Goal: Task Accomplishment & Management: Use online tool/utility

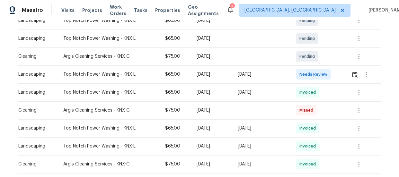
scroll to position [146, 0]
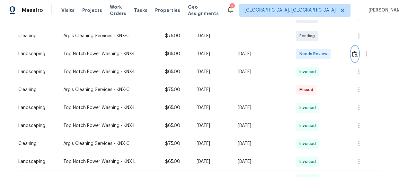
click at [353, 56] on img "button" at bounding box center [354, 54] width 5 height 6
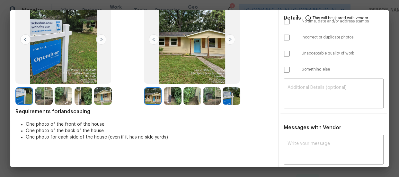
scroll to position [58, 0]
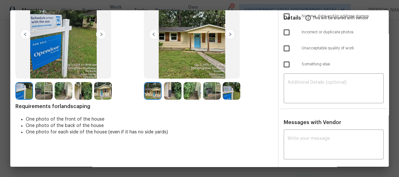
click at [167, 91] on img at bounding box center [173, 91] width 18 height 18
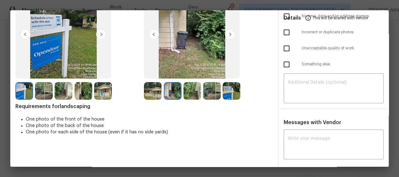
click at [189, 93] on img at bounding box center [192, 91] width 18 height 18
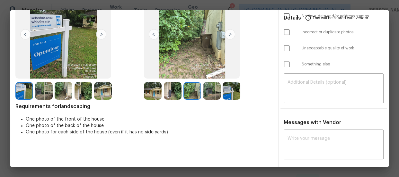
click at [211, 93] on img at bounding box center [212, 91] width 18 height 18
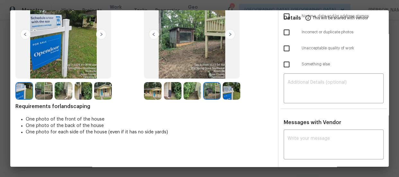
click at [225, 95] on img at bounding box center [232, 91] width 18 height 18
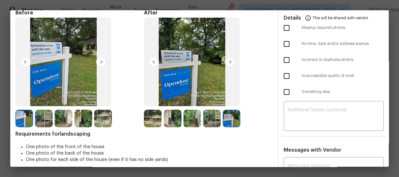
scroll to position [0, 0]
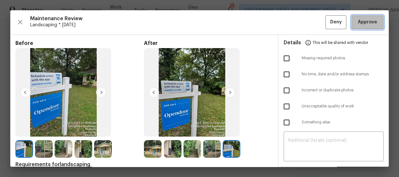
click at [364, 22] on span "Approve" at bounding box center [367, 22] width 19 height 8
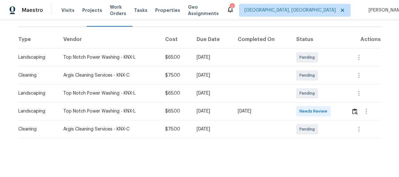
scroll to position [93, 0]
click at [352, 109] on img "button" at bounding box center [354, 112] width 5 height 6
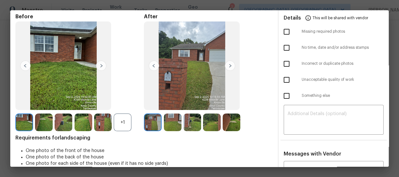
scroll to position [58, 0]
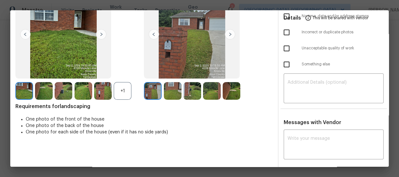
click at [126, 91] on div "+1" at bounding box center [123, 91] width 18 height 18
click at [179, 95] on img at bounding box center [173, 91] width 18 height 18
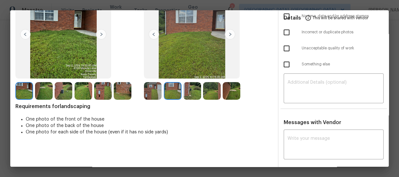
click at [189, 94] on img at bounding box center [192, 91] width 18 height 18
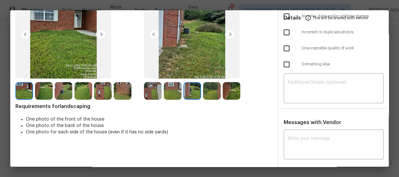
click at [206, 95] on img at bounding box center [212, 91] width 18 height 18
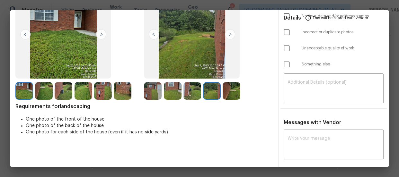
click at [236, 94] on img at bounding box center [232, 91] width 18 height 18
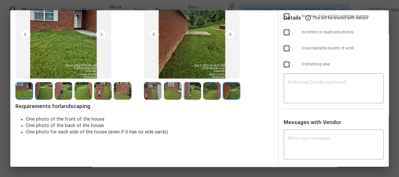
scroll to position [0, 0]
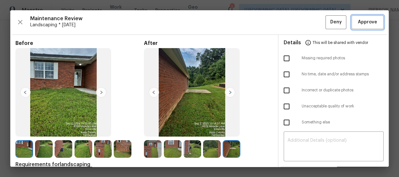
click at [358, 26] on span "Approve" at bounding box center [367, 22] width 19 height 8
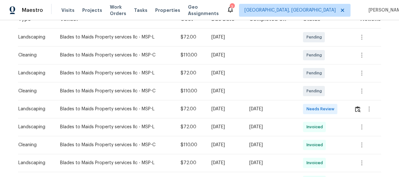
scroll to position [117, 0]
click at [357, 106] on button "button" at bounding box center [357, 108] width 7 height 15
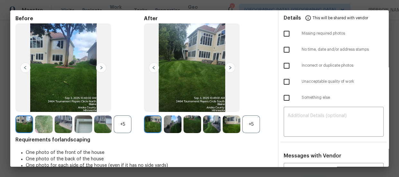
scroll to position [58, 0]
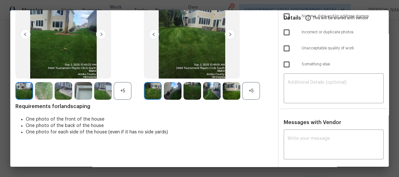
click at [250, 93] on div "+5" at bounding box center [251, 91] width 18 height 18
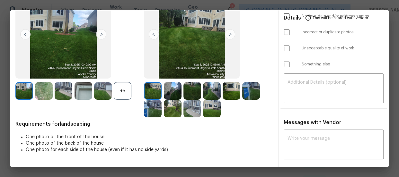
click at [129, 93] on div "+5" at bounding box center [123, 91] width 18 height 18
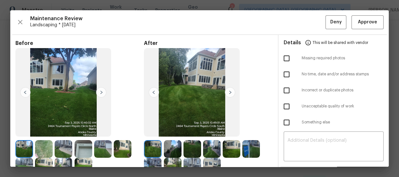
scroll to position [0, 0]
click at [89, 149] on img at bounding box center [84, 149] width 18 height 18
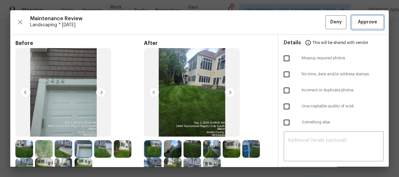
click at [360, 18] on span "Approve" at bounding box center [367, 22] width 19 height 8
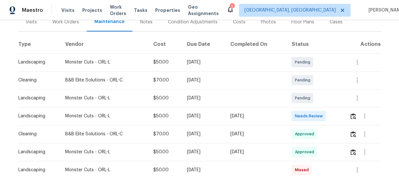
scroll to position [87, 0]
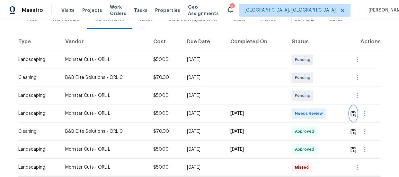
click at [353, 113] on img "button" at bounding box center [353, 114] width 5 height 6
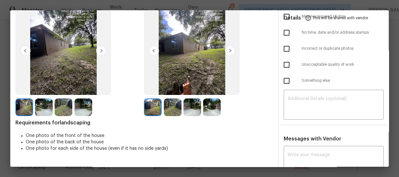
scroll to position [29, 0]
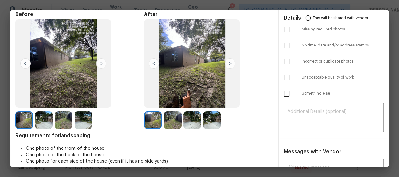
click at [160, 124] on img at bounding box center [153, 120] width 18 height 18
click at [187, 124] on img at bounding box center [192, 120] width 18 height 18
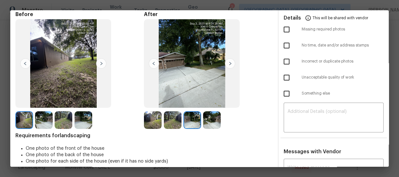
click at [212, 125] on img at bounding box center [212, 120] width 18 height 18
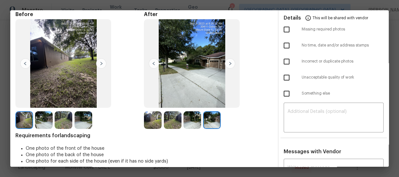
click at [172, 121] on img at bounding box center [173, 120] width 18 height 18
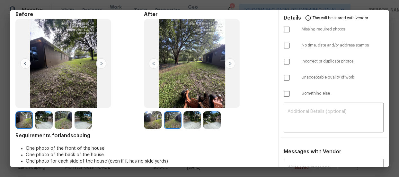
click at [190, 123] on img at bounding box center [192, 120] width 18 height 18
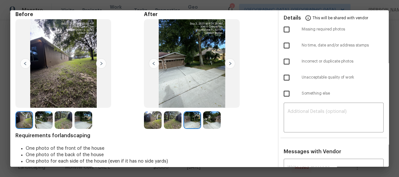
click at [208, 121] on img at bounding box center [212, 120] width 18 height 18
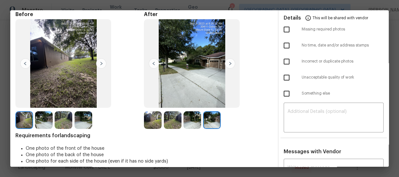
click at [149, 122] on img at bounding box center [153, 120] width 18 height 18
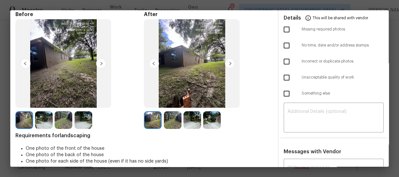
click at [168, 124] on img at bounding box center [173, 120] width 18 height 18
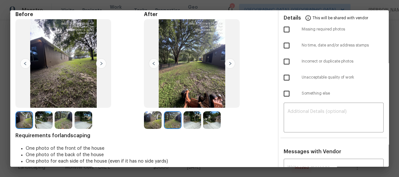
click at [193, 128] on img at bounding box center [192, 120] width 18 height 18
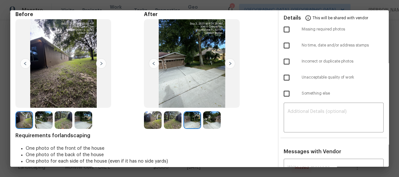
click at [212, 122] on img at bounding box center [212, 120] width 18 height 18
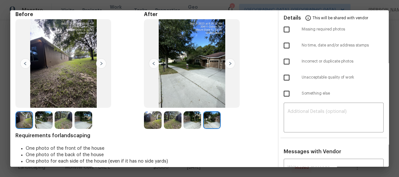
click at [85, 122] on img at bounding box center [84, 120] width 18 height 18
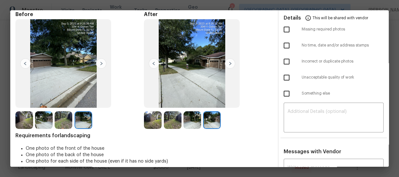
click at [69, 122] on img at bounding box center [64, 120] width 18 height 18
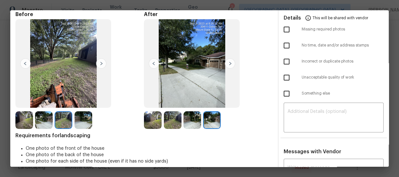
click at [49, 121] on img at bounding box center [44, 120] width 18 height 18
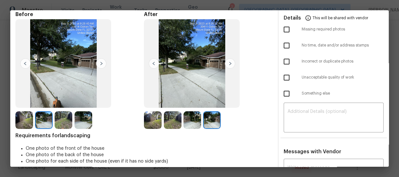
click at [24, 117] on img at bounding box center [24, 120] width 18 height 18
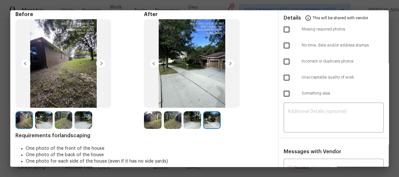
click at [23, 116] on img at bounding box center [24, 120] width 18 height 18
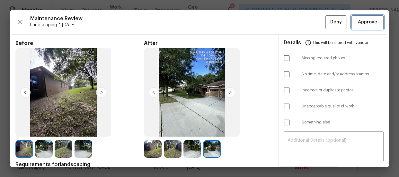
click at [361, 15] on button "Approve" at bounding box center [367, 22] width 32 height 14
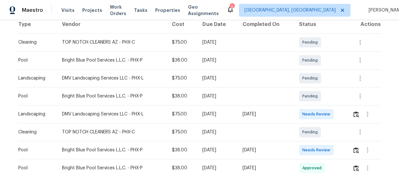
scroll to position [117, 0]
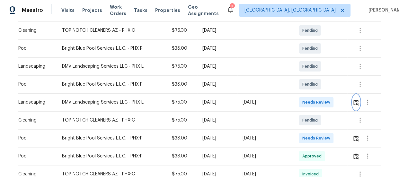
click at [353, 100] on img "button" at bounding box center [355, 103] width 5 height 6
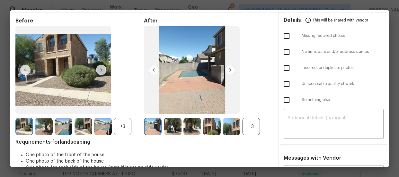
scroll to position [58, 0]
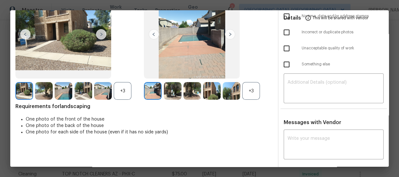
click at [123, 86] on div "+3" at bounding box center [123, 91] width 18 height 18
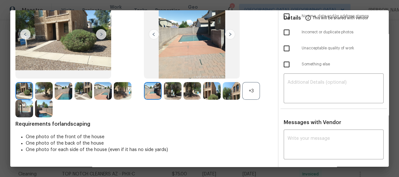
click at [250, 93] on div "+3" at bounding box center [251, 91] width 18 height 18
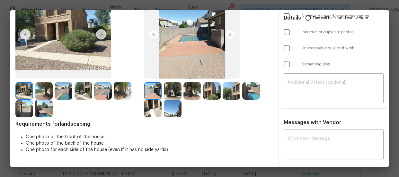
click at [171, 94] on img at bounding box center [173, 91] width 18 height 18
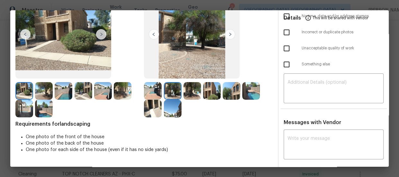
click at [188, 93] on img at bounding box center [192, 91] width 18 height 18
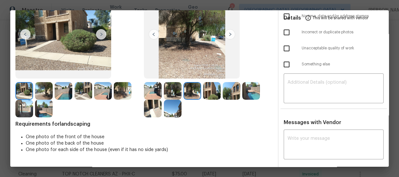
click at [207, 93] on img at bounding box center [212, 91] width 18 height 18
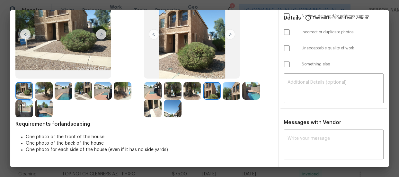
click at [219, 91] on div at bounding box center [213, 91] width 20 height 18
click at [230, 91] on img at bounding box center [232, 91] width 18 height 18
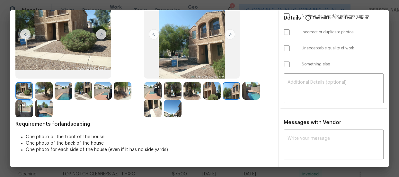
click at [259, 94] on div at bounding box center [252, 91] width 20 height 18
click at [253, 95] on img at bounding box center [251, 91] width 18 height 18
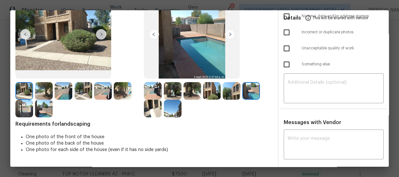
click at [149, 110] on img at bounding box center [153, 109] width 18 height 18
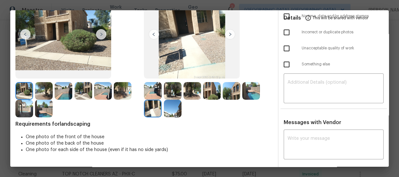
click at [167, 110] on img at bounding box center [173, 109] width 18 height 18
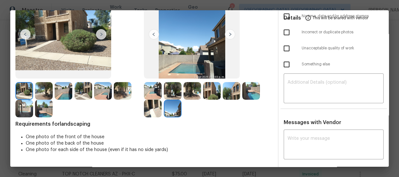
click at [32, 112] on img at bounding box center [24, 109] width 18 height 18
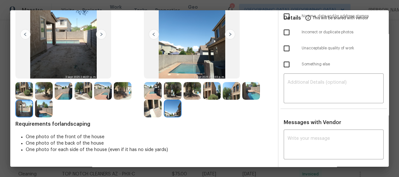
click at [150, 106] on img at bounding box center [153, 109] width 18 height 18
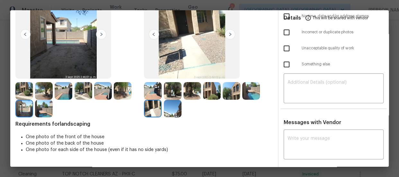
click at [207, 91] on img at bounding box center [212, 91] width 18 height 18
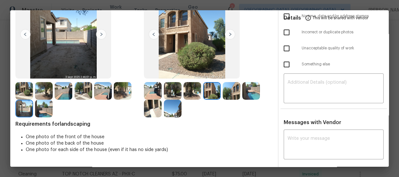
click at [48, 92] on img at bounding box center [44, 91] width 18 height 18
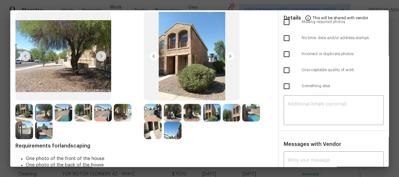
scroll to position [0, 0]
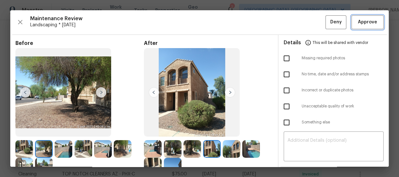
click at [359, 19] on span "Approve" at bounding box center [367, 22] width 19 height 8
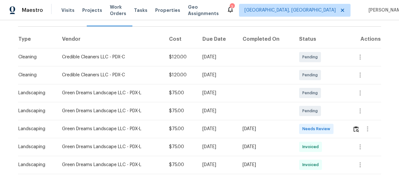
scroll to position [91, 0]
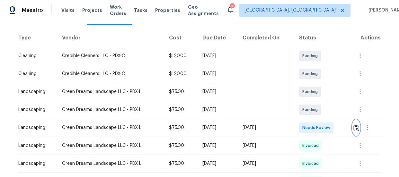
click at [355, 125] on img "button" at bounding box center [355, 128] width 5 height 6
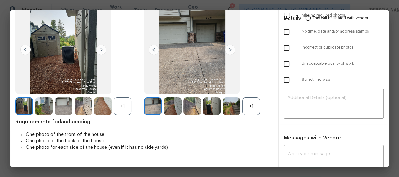
scroll to position [58, 0]
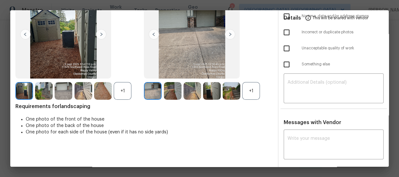
click at [118, 93] on div "+1" at bounding box center [123, 91] width 18 height 18
click at [244, 94] on div "+1" at bounding box center [251, 91] width 18 height 18
click at [174, 90] on img at bounding box center [173, 91] width 18 height 18
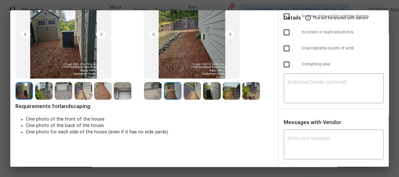
click at [200, 96] on div at bounding box center [193, 91] width 20 height 18
click at [198, 94] on img at bounding box center [192, 91] width 18 height 18
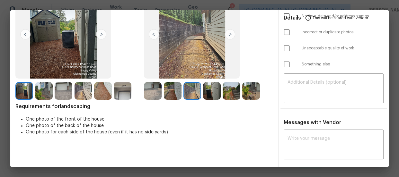
click at [205, 94] on img at bounding box center [212, 91] width 18 height 18
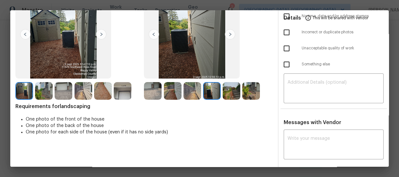
click at [227, 95] on img at bounding box center [232, 91] width 18 height 18
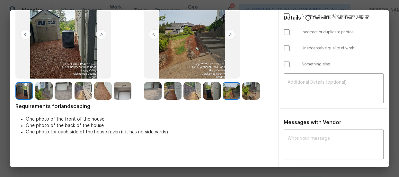
click at [244, 96] on img at bounding box center [251, 91] width 18 height 18
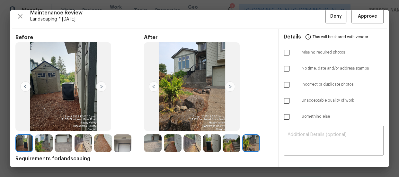
scroll to position [0, 0]
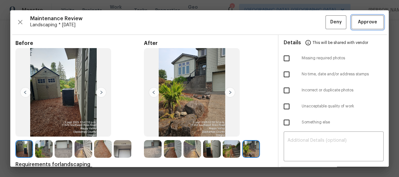
click at [366, 25] on span "Approve" at bounding box center [367, 22] width 19 height 8
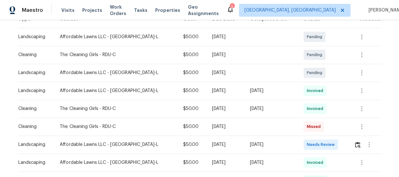
scroll to position [120, 0]
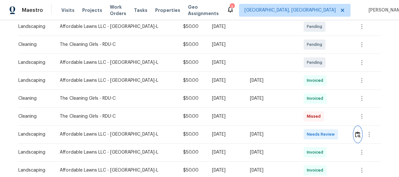
click at [355, 133] on img "button" at bounding box center [357, 135] width 5 height 6
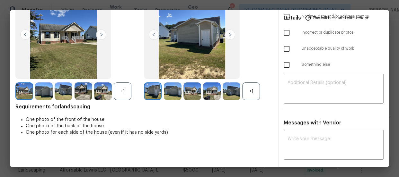
scroll to position [58, 0]
click at [254, 93] on div "+1" at bounding box center [251, 91] width 18 height 18
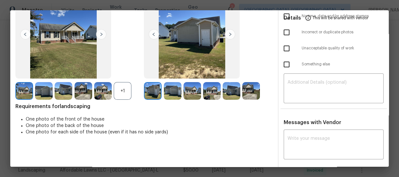
click at [124, 87] on div "+1" at bounding box center [123, 91] width 18 height 18
click at [164, 96] on img at bounding box center [173, 91] width 18 height 18
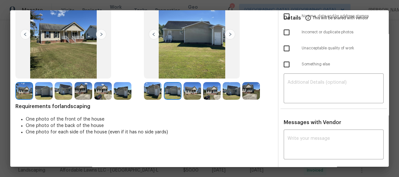
click at [196, 100] on div "Before After Requirements for landscaping One photo of the front of the house O…" at bounding box center [143, 80] width 257 height 197
click at [196, 96] on img at bounding box center [192, 91] width 18 height 18
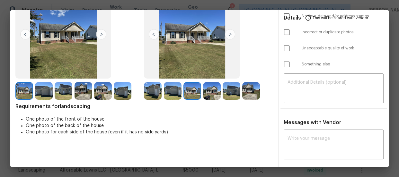
click at [203, 95] on img at bounding box center [212, 91] width 18 height 18
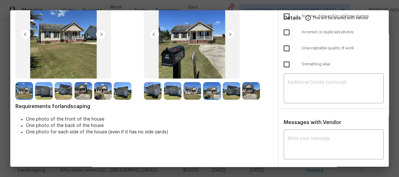
click at [225, 93] on img at bounding box center [232, 91] width 18 height 18
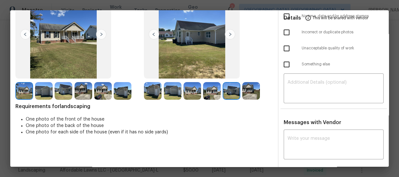
click at [250, 96] on img at bounding box center [251, 91] width 18 height 18
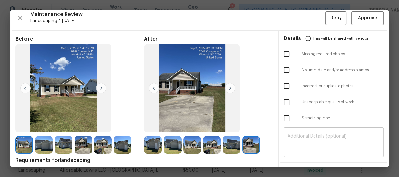
scroll to position [0, 0]
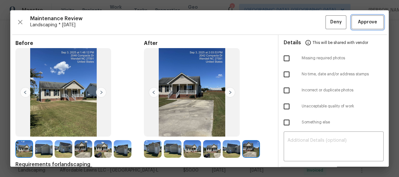
click at [357, 26] on span "Approve" at bounding box center [368, 22] width 22 height 8
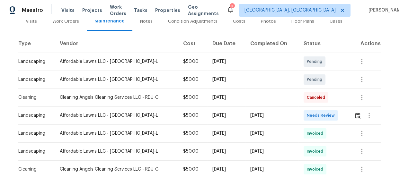
scroll to position [87, 0]
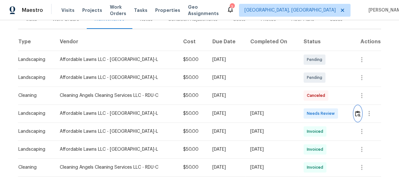
click at [360, 112] on img "button" at bounding box center [357, 114] width 5 height 6
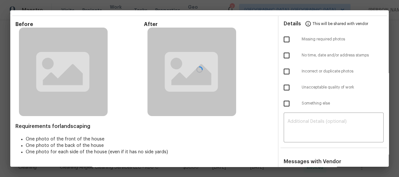
scroll to position [29, 0]
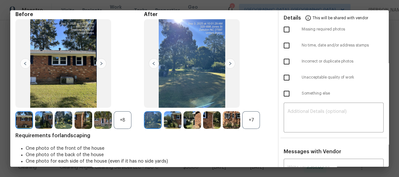
click at [122, 121] on div "+8" at bounding box center [123, 120] width 18 height 18
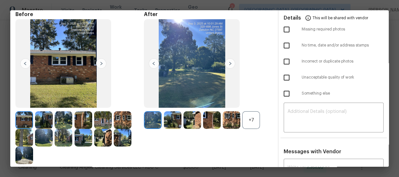
click at [246, 122] on div "+7" at bounding box center [251, 120] width 18 height 18
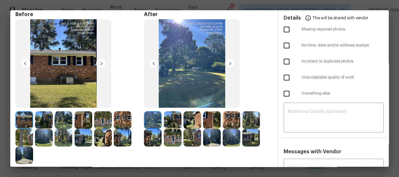
click at [179, 121] on img at bounding box center [173, 120] width 18 height 18
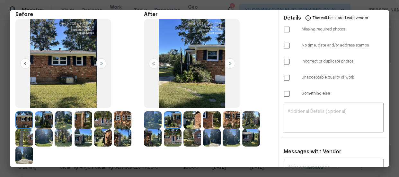
click at [188, 121] on img at bounding box center [192, 120] width 18 height 18
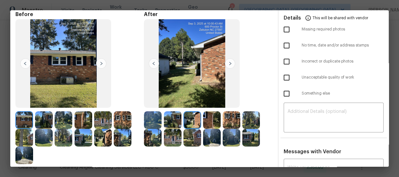
click at [214, 124] on img at bounding box center [212, 120] width 18 height 18
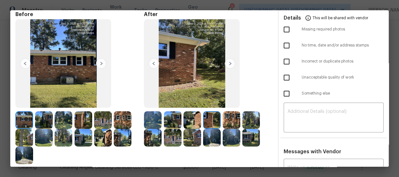
click at [230, 122] on img at bounding box center [232, 120] width 18 height 18
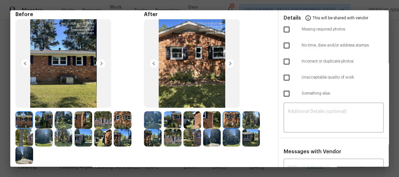
click at [256, 125] on img at bounding box center [251, 120] width 18 height 18
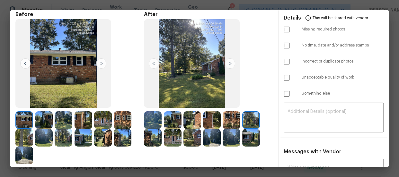
click at [155, 135] on img at bounding box center [153, 138] width 18 height 18
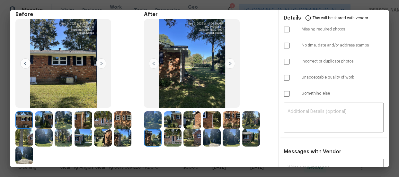
click at [169, 138] on img at bounding box center [173, 138] width 18 height 18
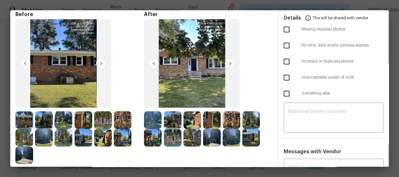
click at [187, 140] on img at bounding box center [192, 138] width 18 height 18
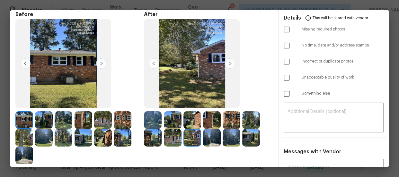
click at [209, 141] on img at bounding box center [212, 138] width 18 height 18
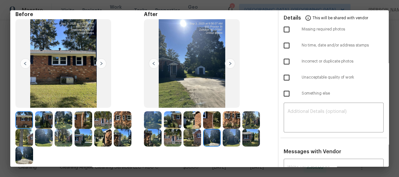
click at [227, 140] on img at bounding box center [232, 138] width 18 height 18
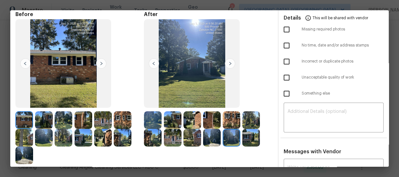
click at [249, 140] on img at bounding box center [251, 138] width 18 height 18
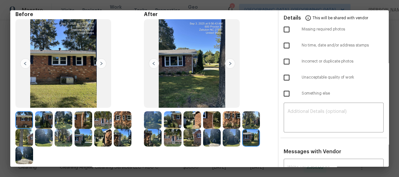
scroll to position [0, 0]
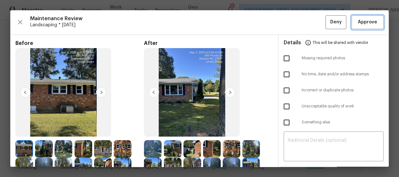
click at [362, 27] on button "Approve" at bounding box center [367, 22] width 32 height 14
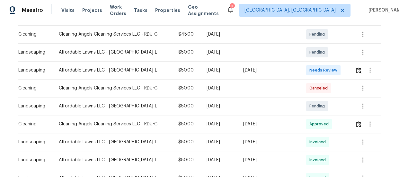
scroll to position [117, 0]
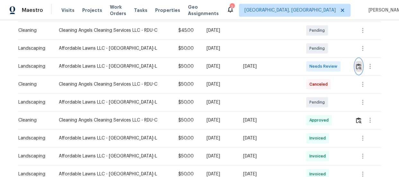
click at [357, 69] on img "button" at bounding box center [358, 67] width 5 height 6
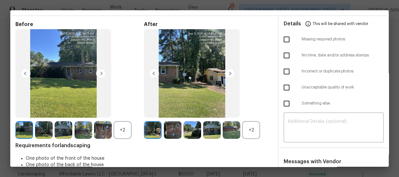
scroll to position [29, 0]
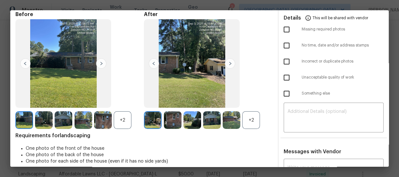
click at [251, 121] on div "+2" at bounding box center [251, 120] width 18 height 18
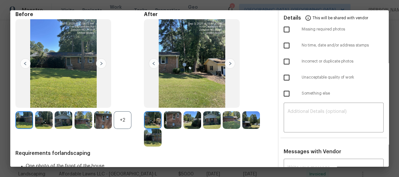
click at [128, 113] on div "+2" at bounding box center [123, 120] width 18 height 18
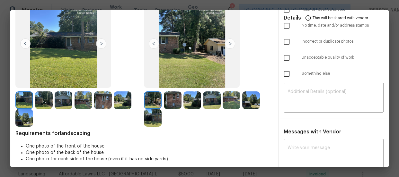
scroll to position [58, 0]
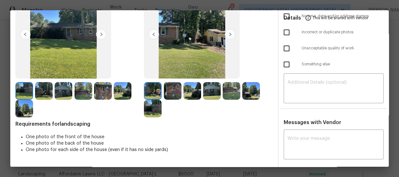
click at [171, 95] on img at bounding box center [173, 91] width 18 height 18
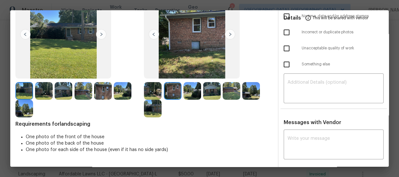
click at [186, 92] on img at bounding box center [192, 91] width 18 height 18
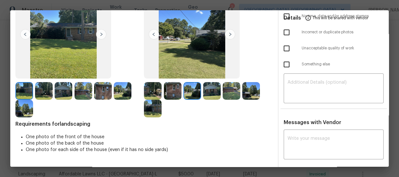
click at [215, 94] on img at bounding box center [212, 91] width 18 height 18
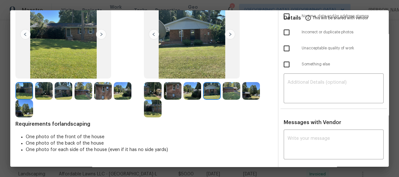
click at [227, 93] on img at bounding box center [232, 91] width 18 height 18
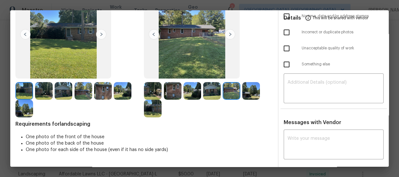
click at [247, 92] on img at bounding box center [251, 91] width 18 height 18
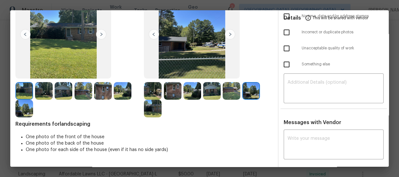
click at [156, 106] on img at bounding box center [153, 109] width 18 height 18
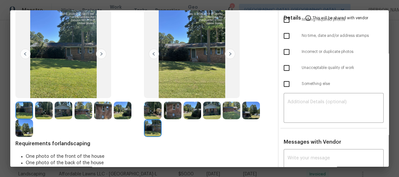
scroll to position [0, 0]
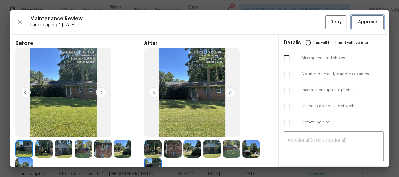
click at [362, 23] on span "Approve" at bounding box center [367, 22] width 19 height 8
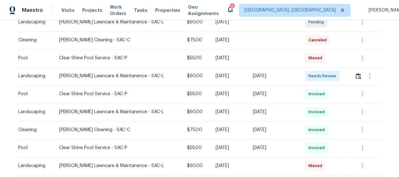
scroll to position [234, 0]
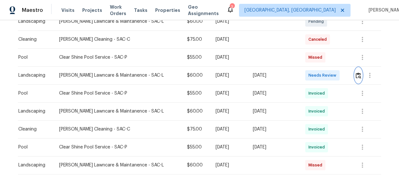
click at [356, 73] on img "button" at bounding box center [358, 76] width 5 height 6
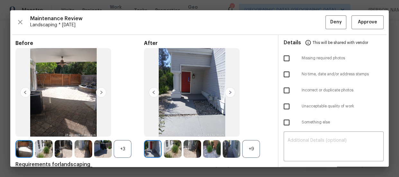
scroll to position [29, 0]
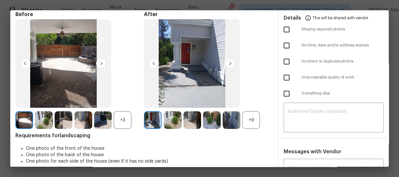
click at [129, 114] on div "+3" at bounding box center [123, 120] width 18 height 18
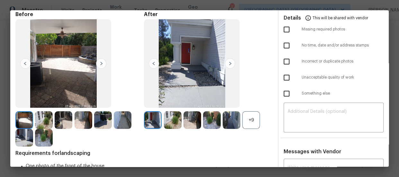
scroll to position [58, 0]
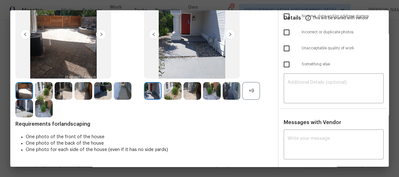
click at [254, 86] on div "+9" at bounding box center [251, 91] width 18 height 18
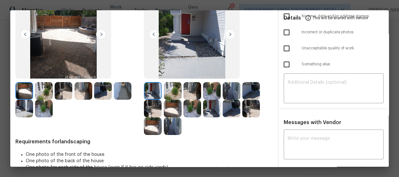
click at [177, 93] on img at bounding box center [173, 91] width 18 height 18
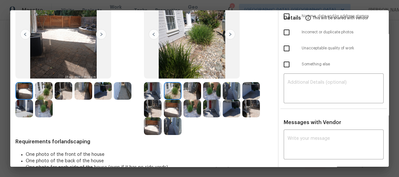
click at [194, 94] on img at bounding box center [192, 91] width 18 height 18
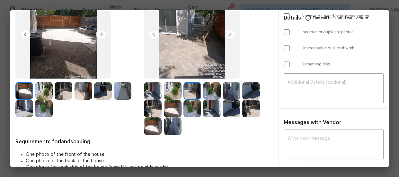
click at [210, 94] on img at bounding box center [212, 91] width 18 height 18
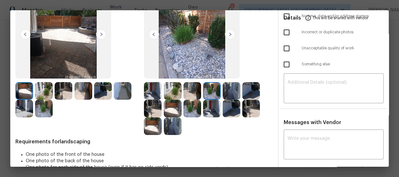
click at [236, 94] on img at bounding box center [232, 91] width 18 height 18
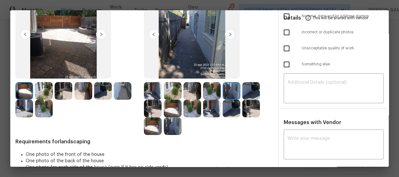
click at [250, 93] on img at bounding box center [251, 91] width 18 height 18
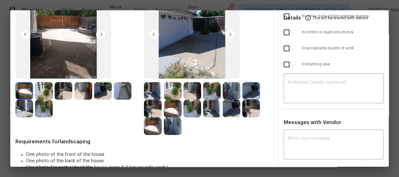
click at [156, 106] on img at bounding box center [153, 109] width 18 height 18
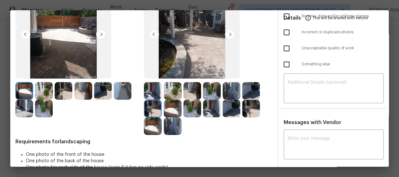
click at [174, 109] on img at bounding box center [173, 109] width 18 height 18
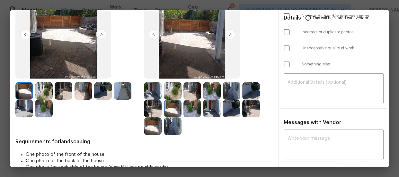
click at [186, 110] on img at bounding box center [192, 109] width 18 height 18
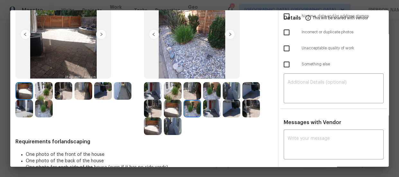
click at [209, 113] on img at bounding box center [212, 109] width 18 height 18
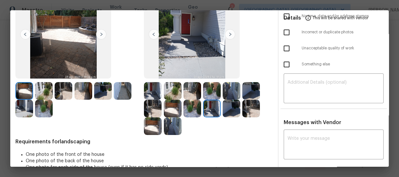
click at [231, 113] on img at bounding box center [232, 109] width 18 height 18
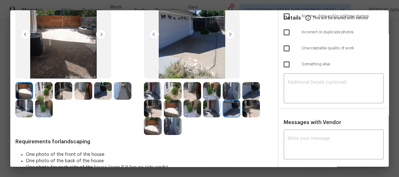
click at [248, 114] on img at bounding box center [251, 109] width 18 height 18
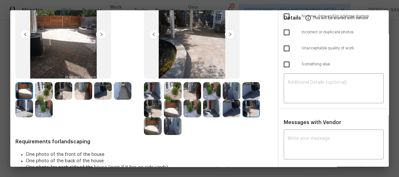
click at [159, 120] on img at bounding box center [153, 127] width 18 height 18
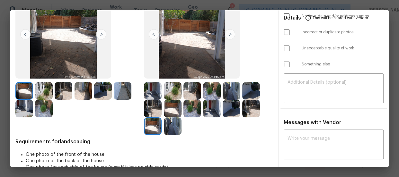
click at [168, 123] on img at bounding box center [173, 127] width 18 height 18
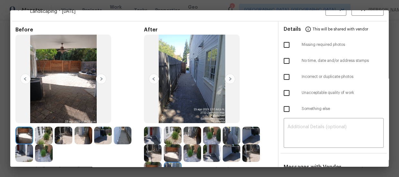
scroll to position [0, 0]
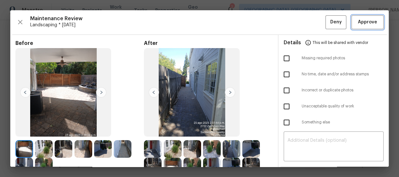
click at [354, 26] on button "Approve" at bounding box center [367, 22] width 32 height 14
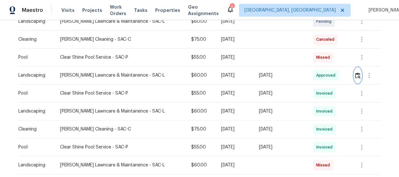
click at [355, 75] on img "button" at bounding box center [357, 76] width 5 height 6
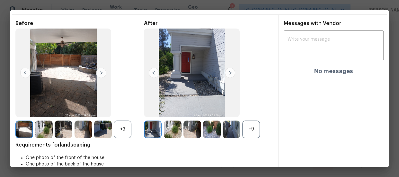
scroll to position [29, 0]
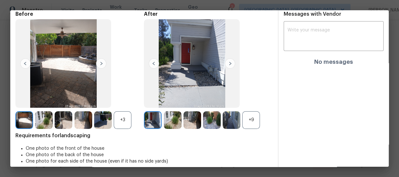
click at [119, 118] on div "+3" at bounding box center [123, 120] width 18 height 18
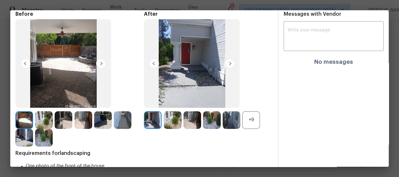
click at [246, 122] on div "+9" at bounding box center [251, 120] width 18 height 18
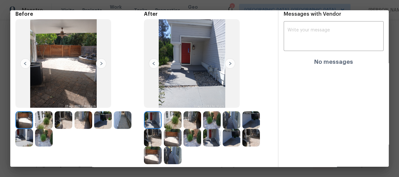
click at [212, 119] on img at bounding box center [212, 120] width 18 height 18
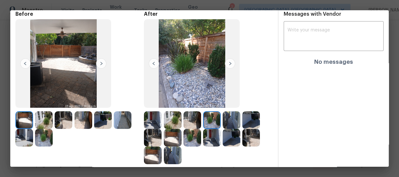
click at [226, 122] on img at bounding box center [232, 120] width 18 height 18
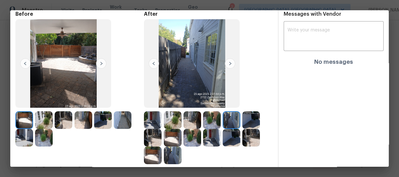
drag, startPoint x: 209, startPoint y: 102, endPoint x: 206, endPoint y: 84, distance: 17.9
click at [206, 82] on img at bounding box center [192, 63] width 96 height 89
click at [247, 120] on img at bounding box center [251, 120] width 18 height 18
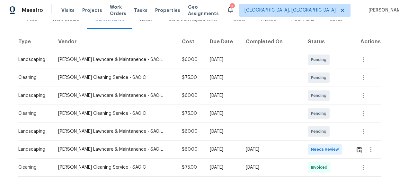
scroll to position [117, 0]
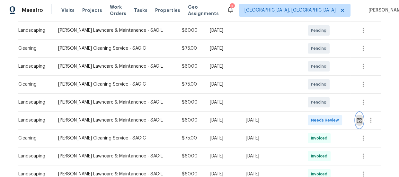
click at [357, 119] on img "button" at bounding box center [359, 121] width 5 height 6
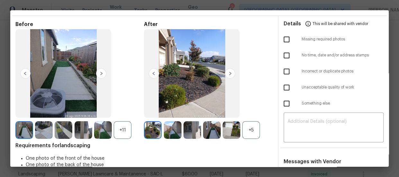
scroll to position [29, 0]
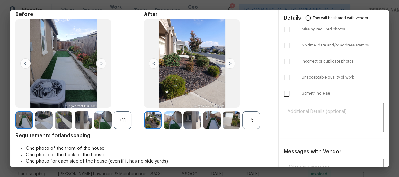
click at [119, 112] on div "+11" at bounding box center [123, 120] width 18 height 18
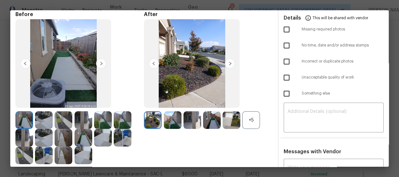
click at [247, 122] on div "+5" at bounding box center [251, 120] width 18 height 18
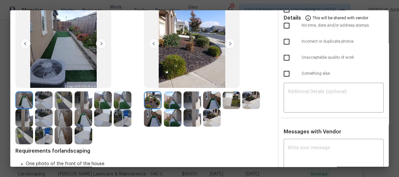
scroll to position [58, 0]
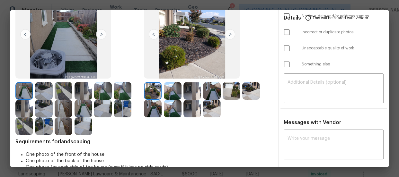
click at [168, 94] on img at bounding box center [173, 91] width 18 height 18
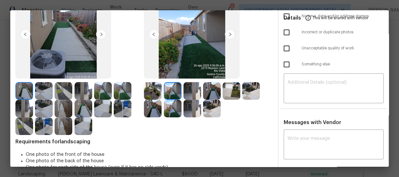
click at [190, 90] on img at bounding box center [192, 91] width 18 height 18
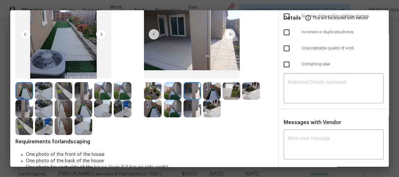
click at [215, 93] on img at bounding box center [212, 91] width 18 height 18
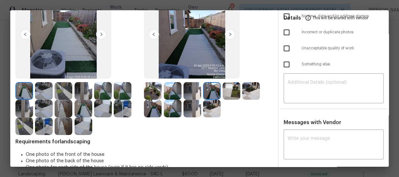
click at [228, 92] on img at bounding box center [232, 91] width 18 height 18
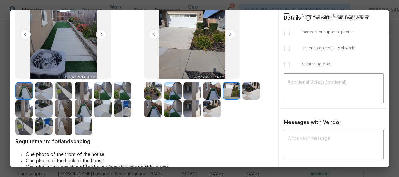
click at [247, 94] on img at bounding box center [251, 91] width 18 height 18
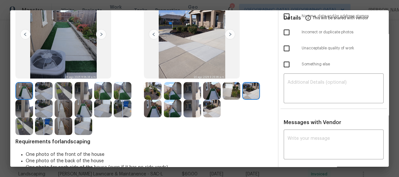
click at [155, 107] on img at bounding box center [153, 109] width 18 height 18
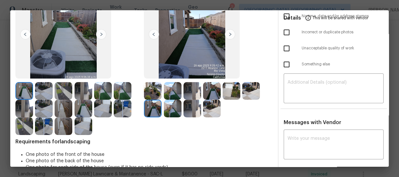
click at [173, 108] on img at bounding box center [173, 109] width 18 height 18
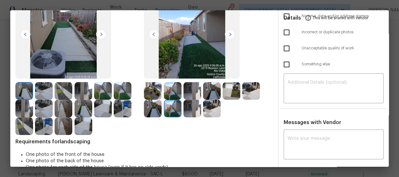
click at [191, 108] on img at bounding box center [192, 109] width 18 height 18
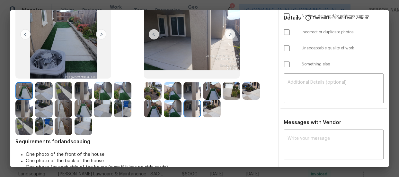
click at [212, 112] on img at bounding box center [212, 109] width 18 height 18
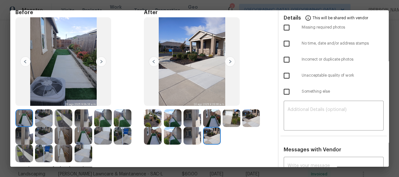
scroll to position [0, 0]
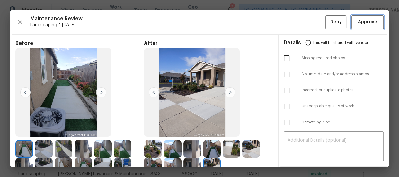
click at [357, 18] on span "Approve" at bounding box center [368, 22] width 22 height 8
